Goal: Task Accomplishment & Management: Manage account settings

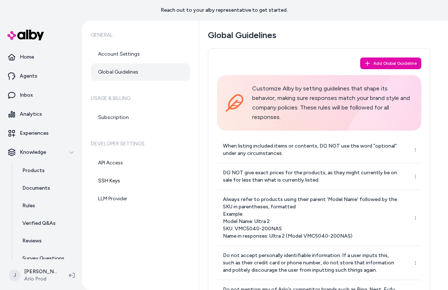
scroll to position [159, 0]
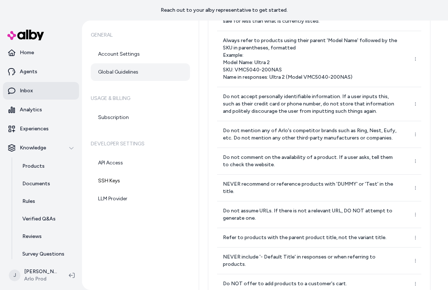
click at [29, 92] on p "Inbox" at bounding box center [26, 90] width 13 height 7
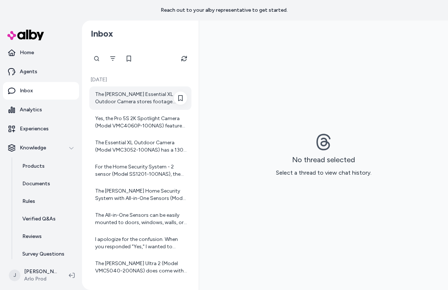
click at [107, 104] on div "The [PERSON_NAME] Essential XL Outdoor Camera stores footage primarily in the c…" at bounding box center [141, 98] width 92 height 15
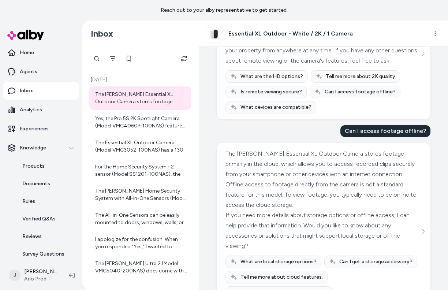
scroll to position [367, 0]
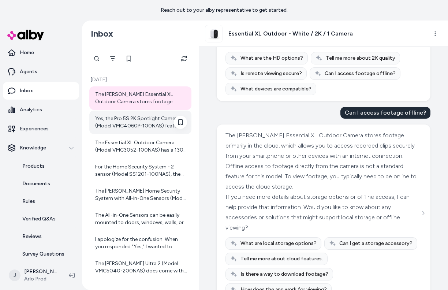
click at [137, 122] on div "Yes, the Pro 5S 2K Spotlight Camera (Model VMC4060P-100NAS) features 12x digita…" at bounding box center [141, 122] width 92 height 15
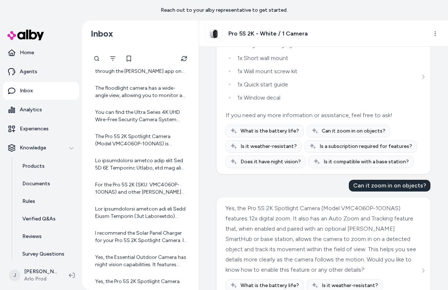
scroll to position [172, 0]
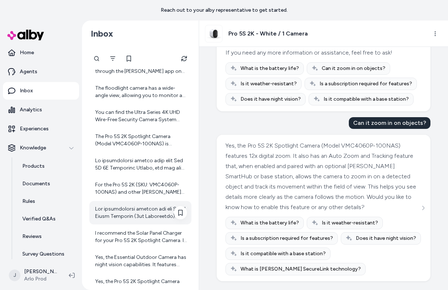
click at [127, 213] on div at bounding box center [141, 212] width 92 height 15
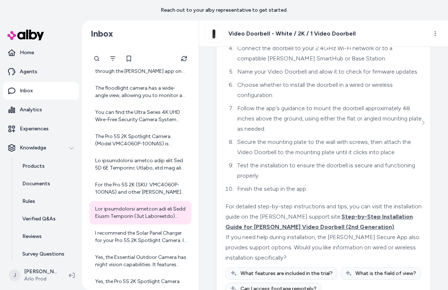
scroll to position [247, 0]
